Goal: Task Accomplishment & Management: Manage account settings

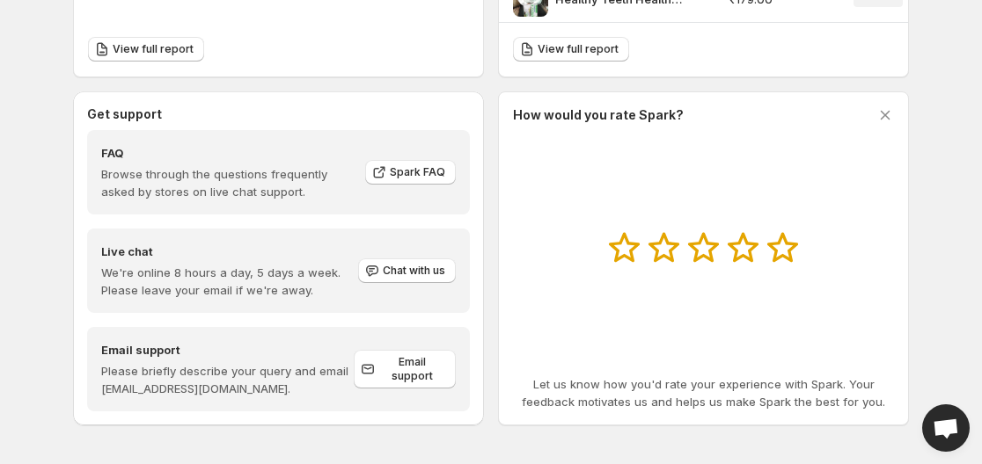
scroll to position [1077, 0]
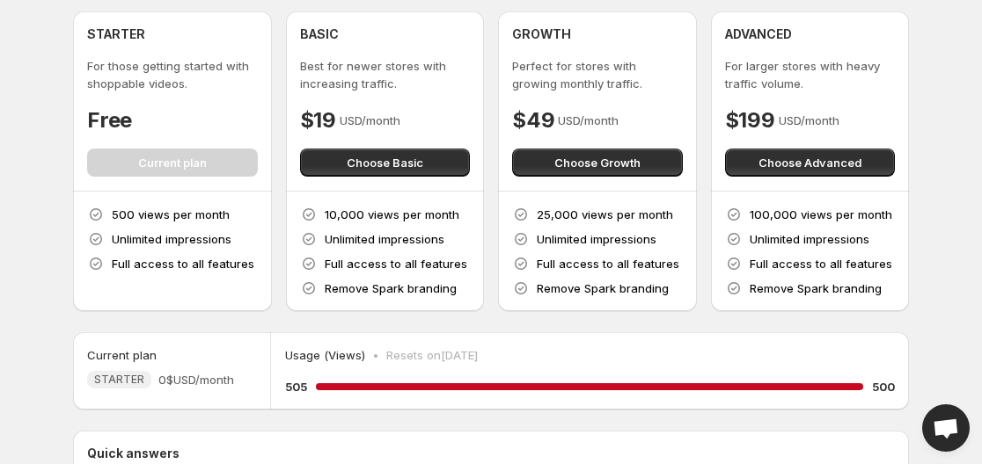
scroll to position [88, 0]
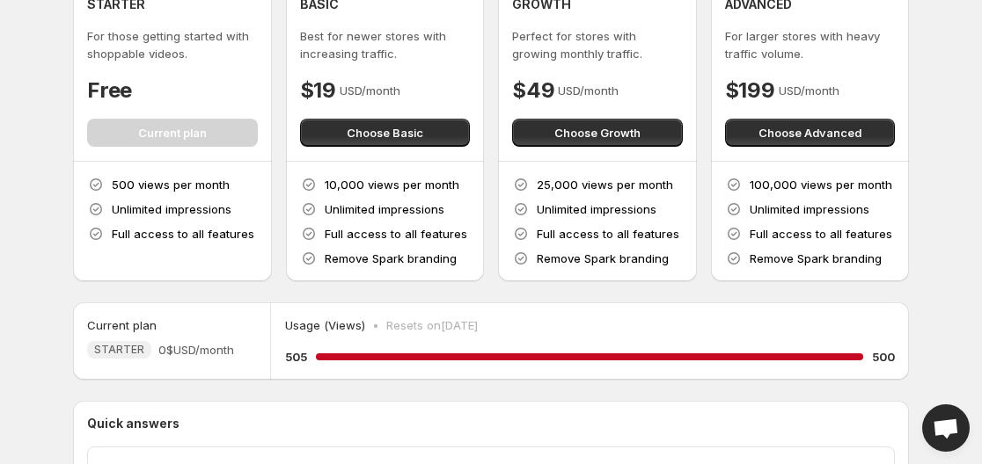
click at [943, 303] on body "Home Feeds Videos Subscription Settings Subscription Yearly Save 20% Monthly ST…" at bounding box center [491, 144] width 982 height 464
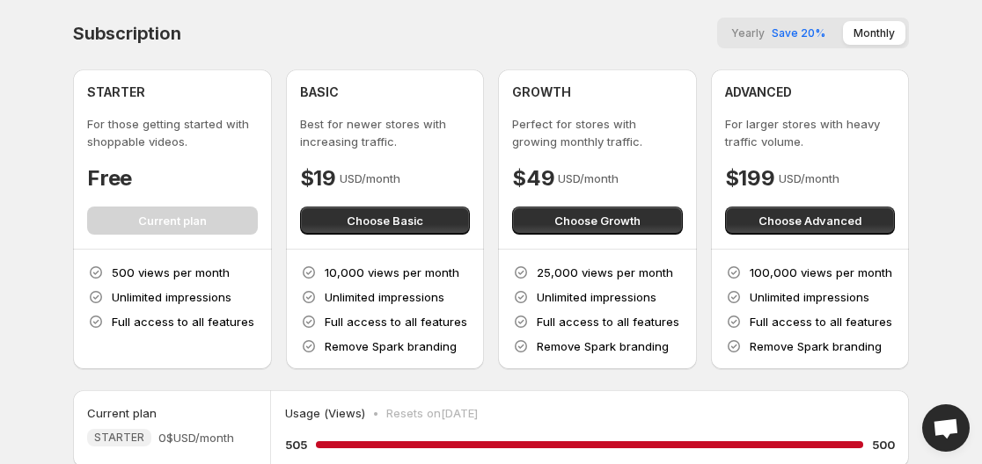
click at [289, 39] on div "Subscription Yearly Save 20% Monthly" at bounding box center [491, 33] width 836 height 31
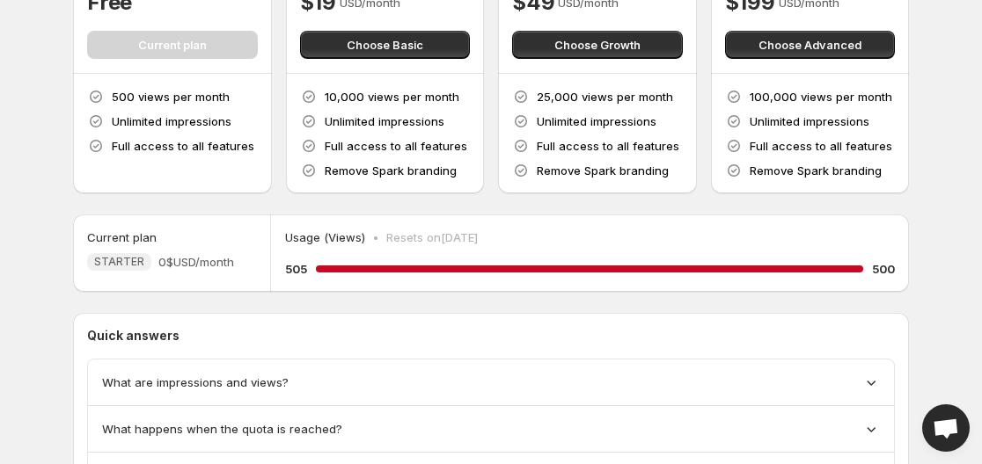
scroll to position [88, 0]
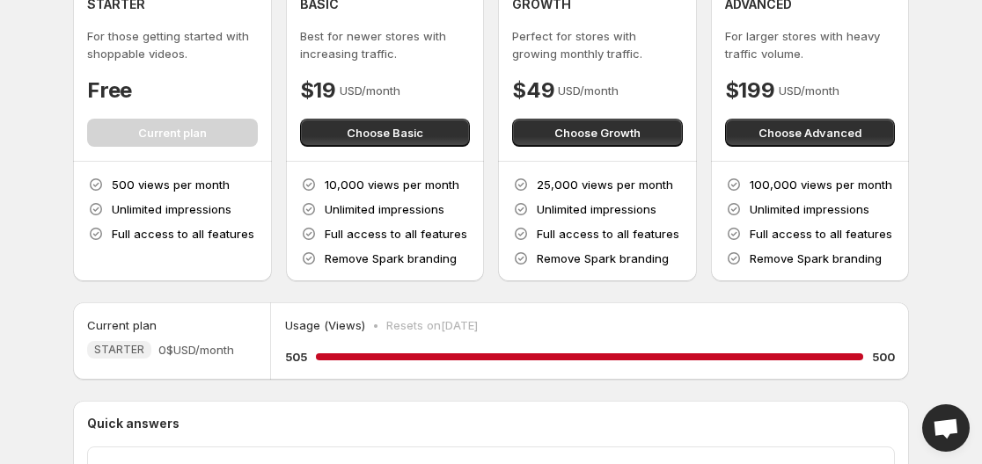
click at [327, 185] on p "10,000 views per month" at bounding box center [392, 185] width 135 height 18
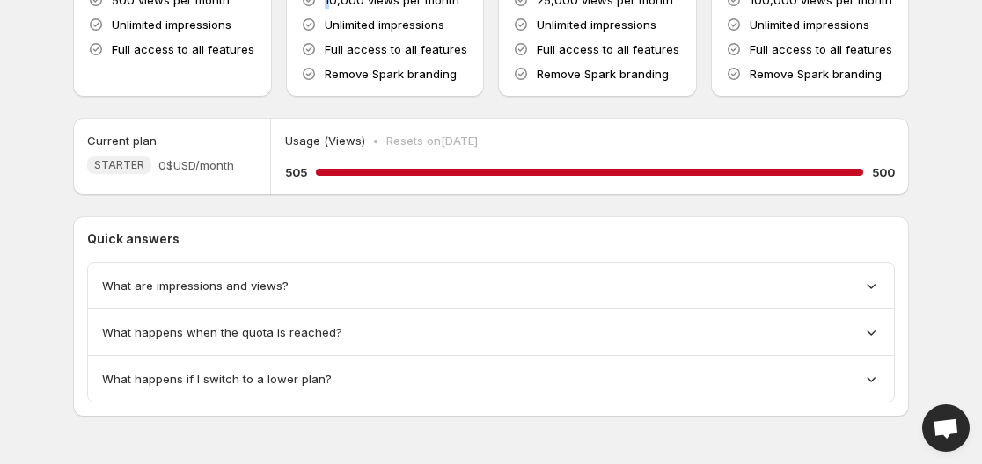
scroll to position [276, 0]
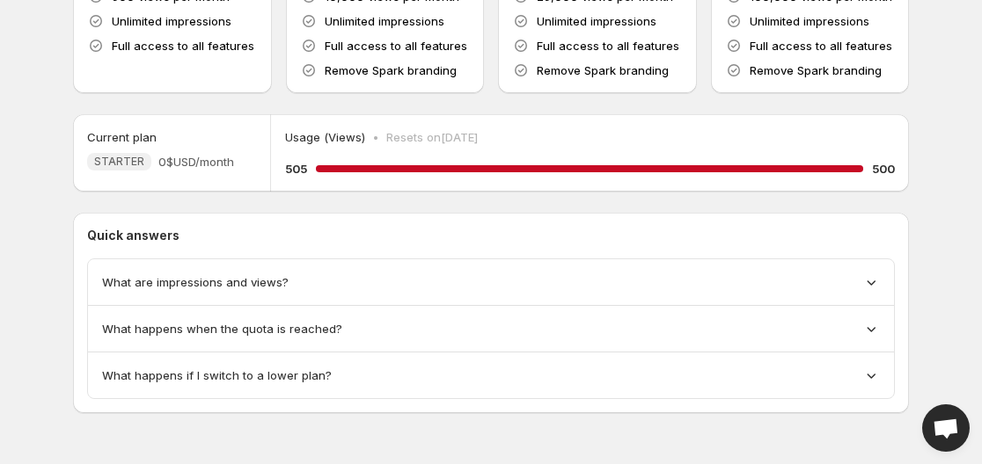
click at [400, 200] on div "Subscription Yearly Save 20% Monthly STARTER For those getting started with sho…" at bounding box center [491, 77] width 836 height 672
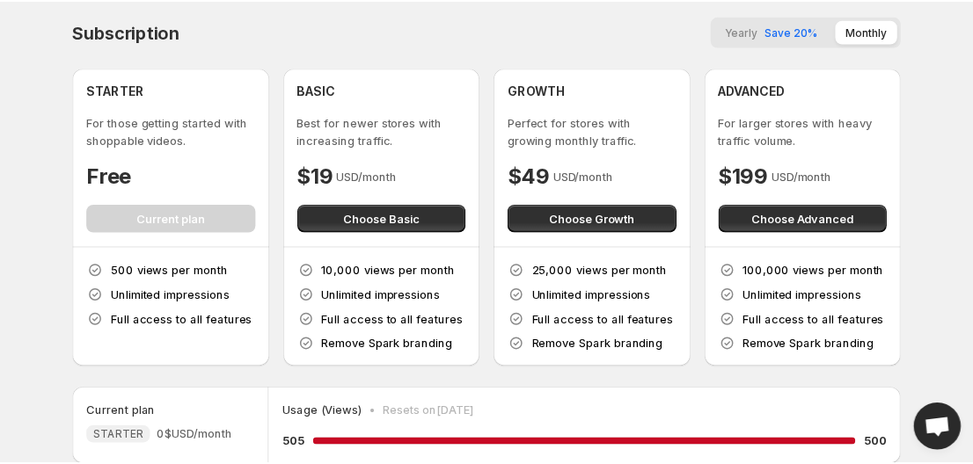
scroll to position [0, 0]
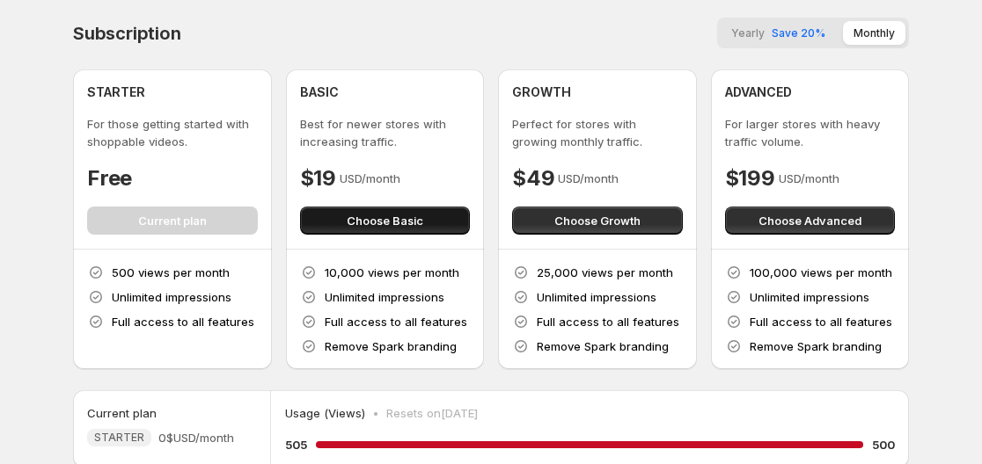
click at [385, 209] on button "Choose Basic" at bounding box center [385, 221] width 171 height 28
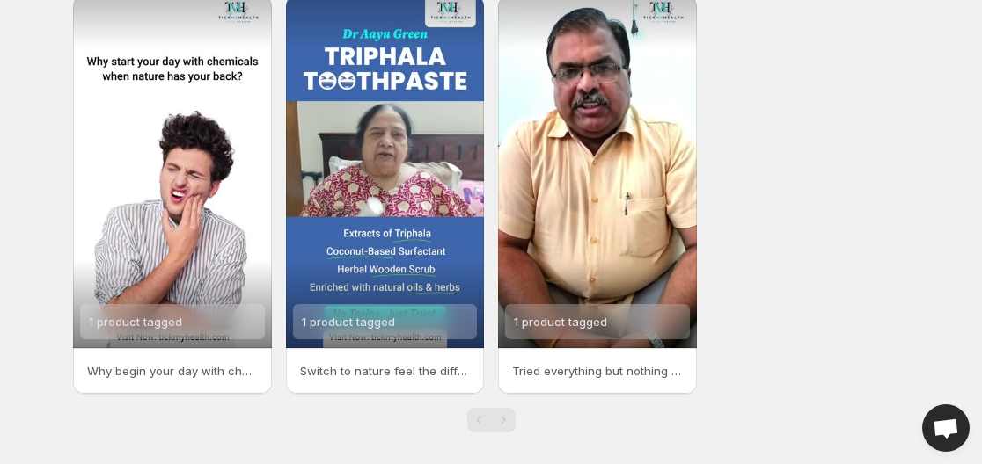
scroll to position [494, 0]
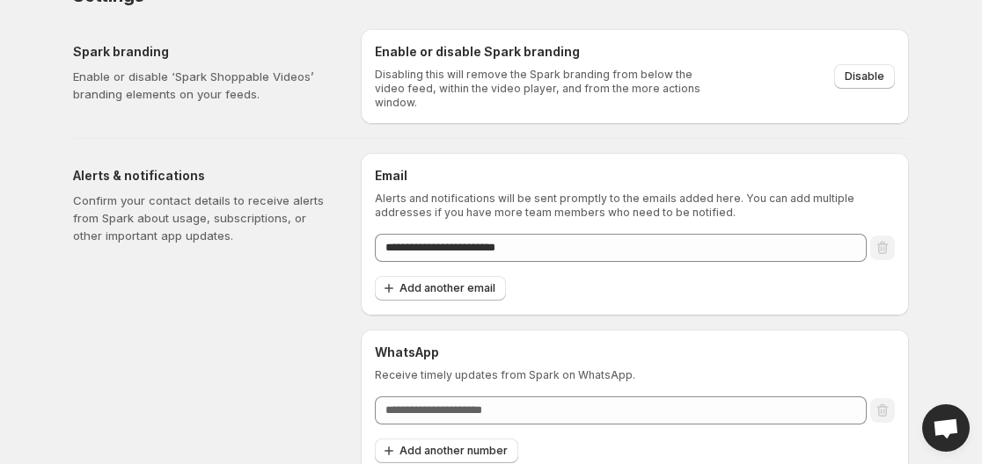
scroll to position [45, 0]
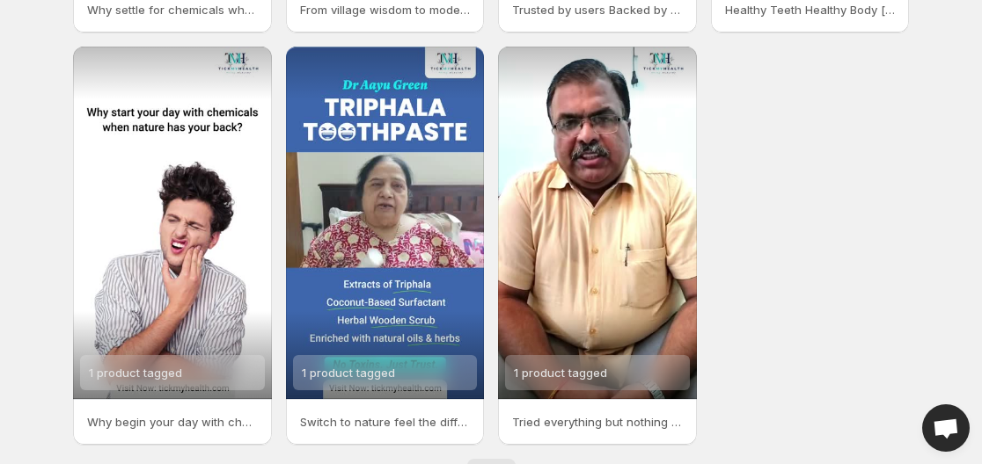
scroll to position [494, 0]
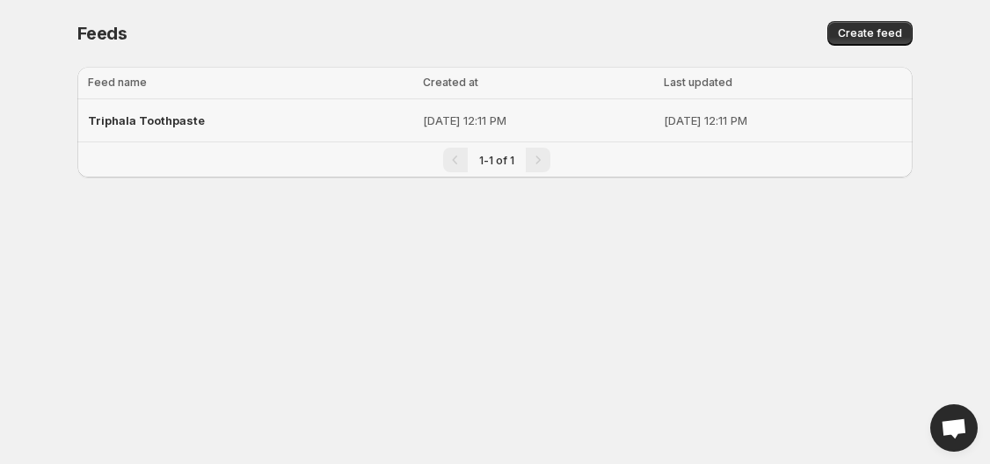
click at [151, 127] on span "Triphala Toothpaste" at bounding box center [146, 120] width 117 height 14
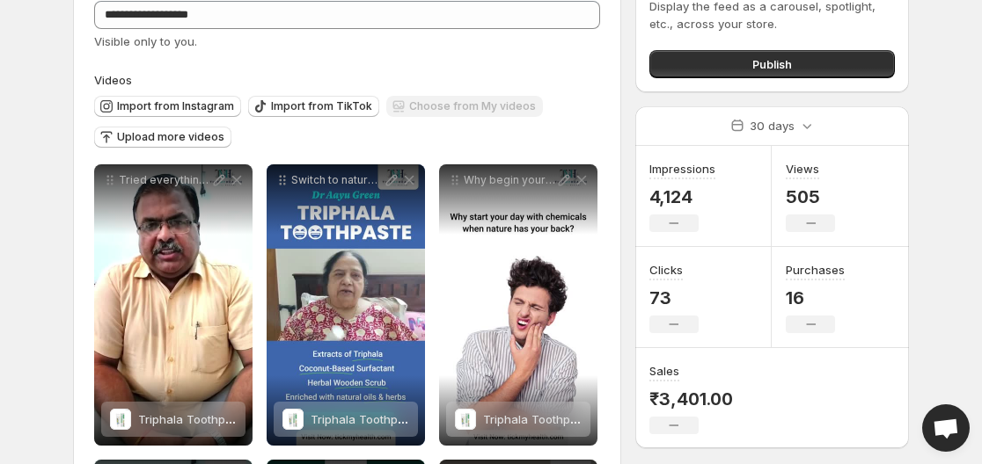
scroll to position [107, 0]
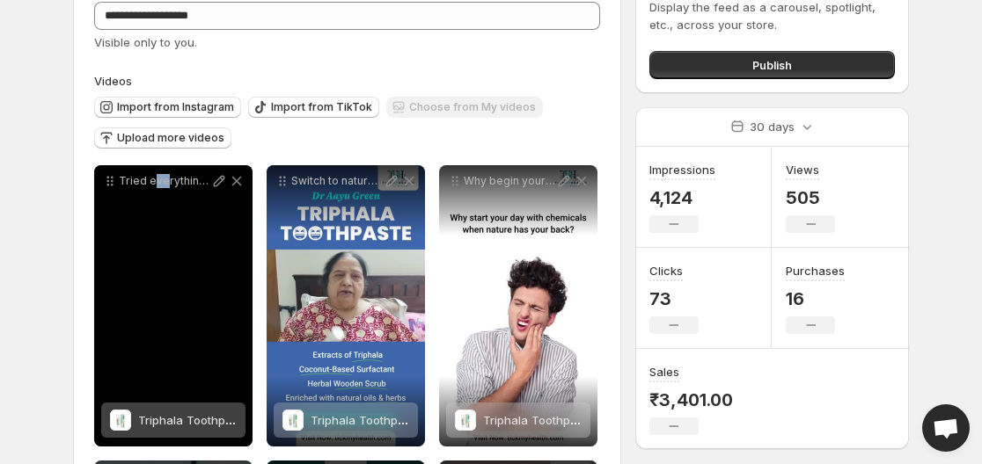
drag, startPoint x: 153, startPoint y: 274, endPoint x: 164, endPoint y: 273, distance: 10.6
click at [164, 273] on div "Tried everything but nothing worked For those struggling with sensitive teeth a…" at bounding box center [173, 305] width 158 height 281
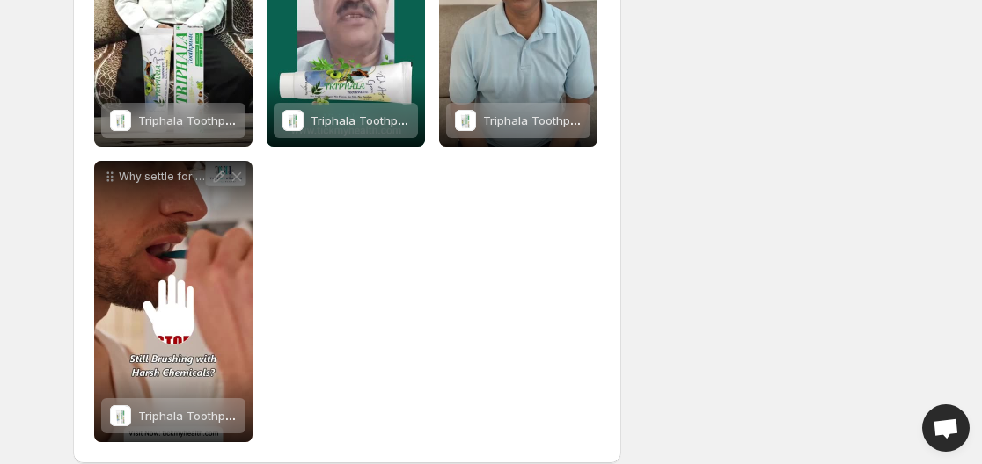
scroll to position [723, 0]
